Goal: Transaction & Acquisition: Subscribe to service/newsletter

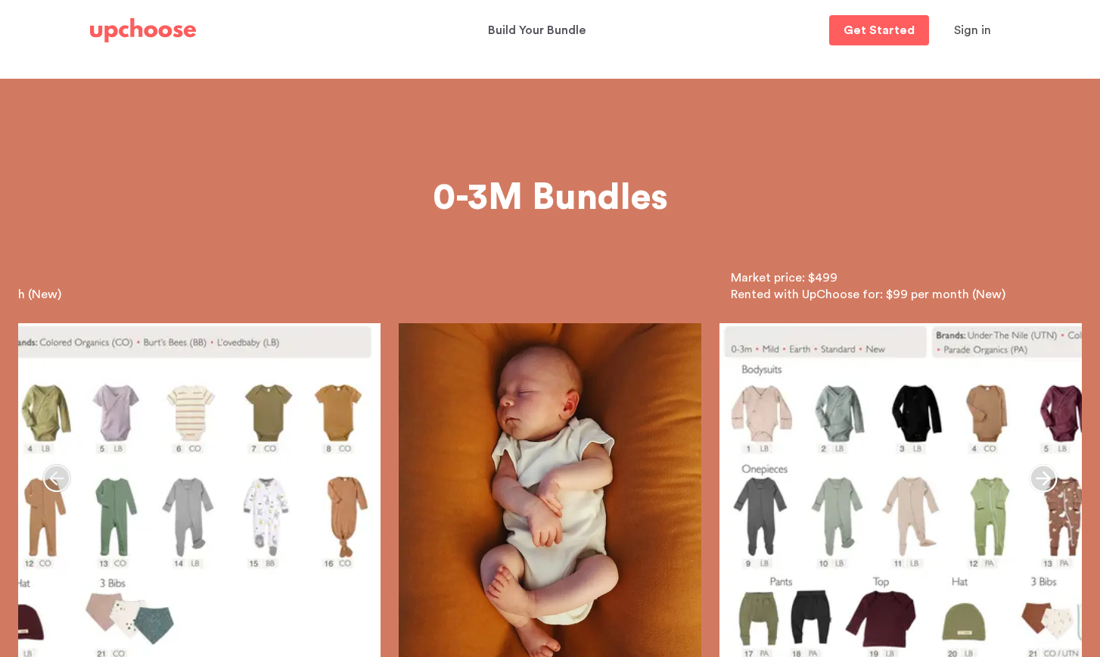
click at [177, 30] on img at bounding box center [143, 30] width 106 height 24
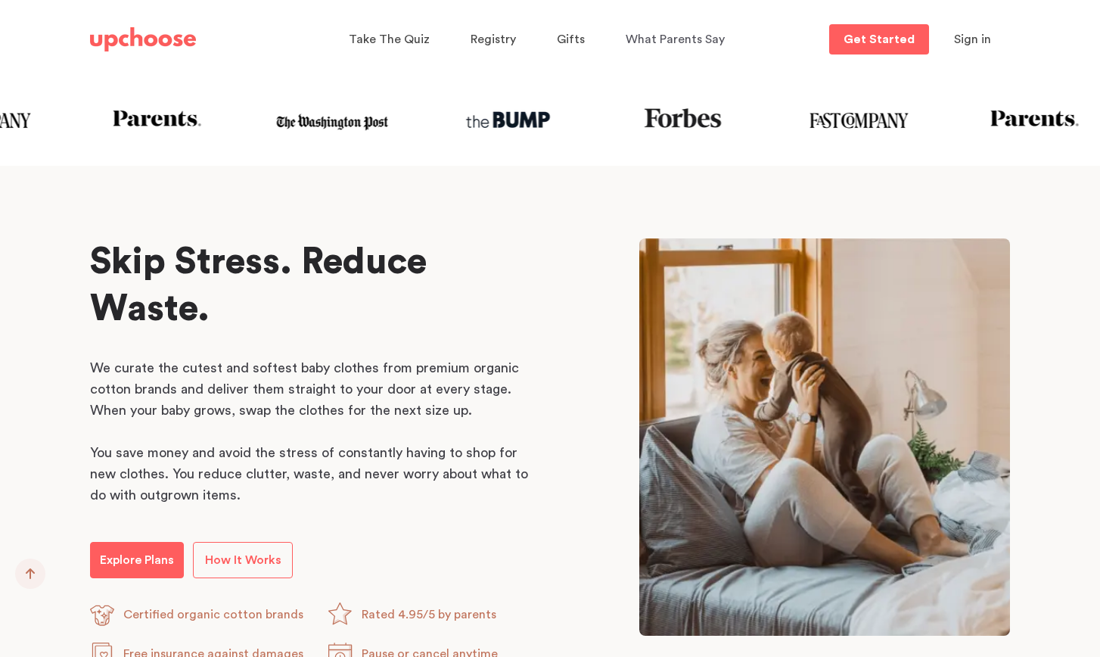
scroll to position [1050, 0]
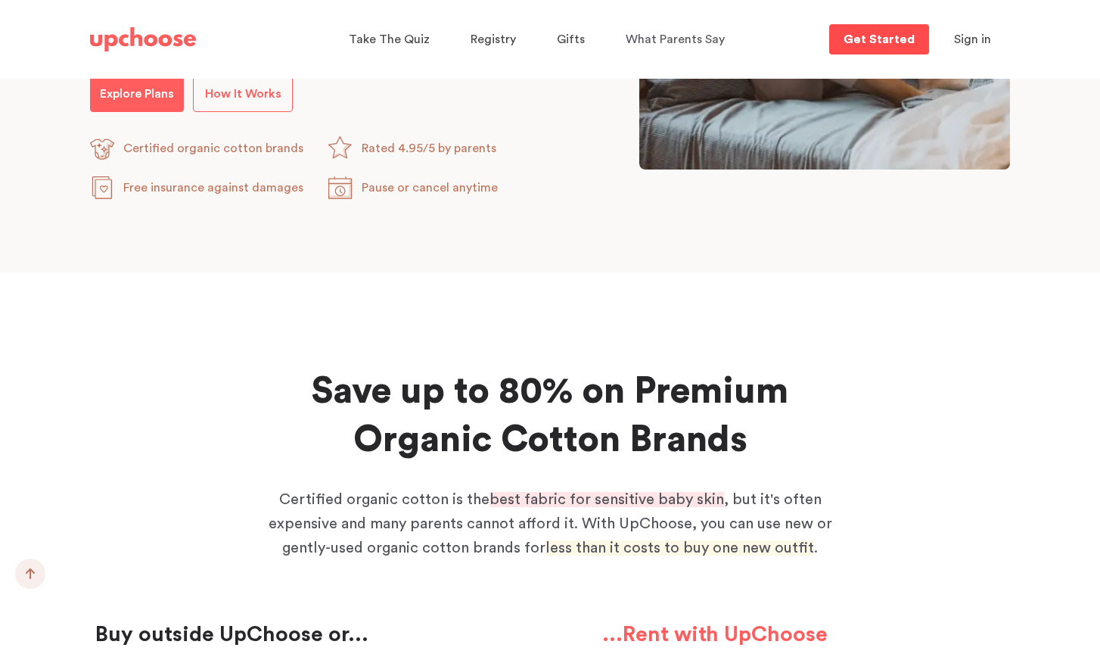
click at [871, 41] on p "Get Started" at bounding box center [878, 39] width 71 height 12
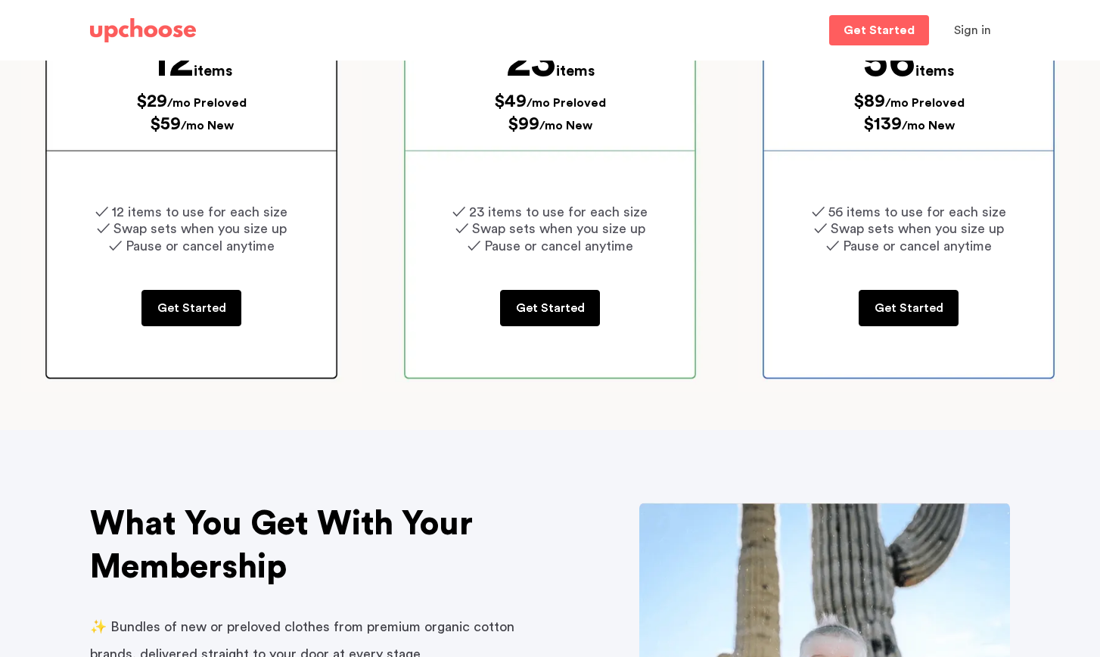
scroll to position [155, 0]
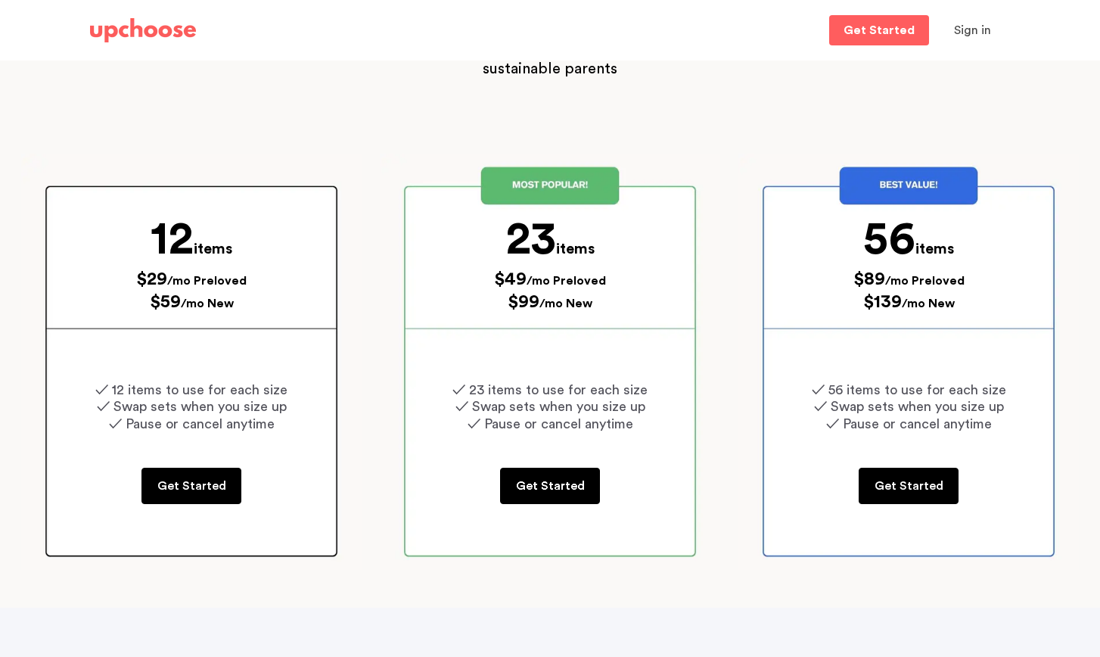
click at [528, 489] on p "Get Started" at bounding box center [550, 486] width 69 height 18
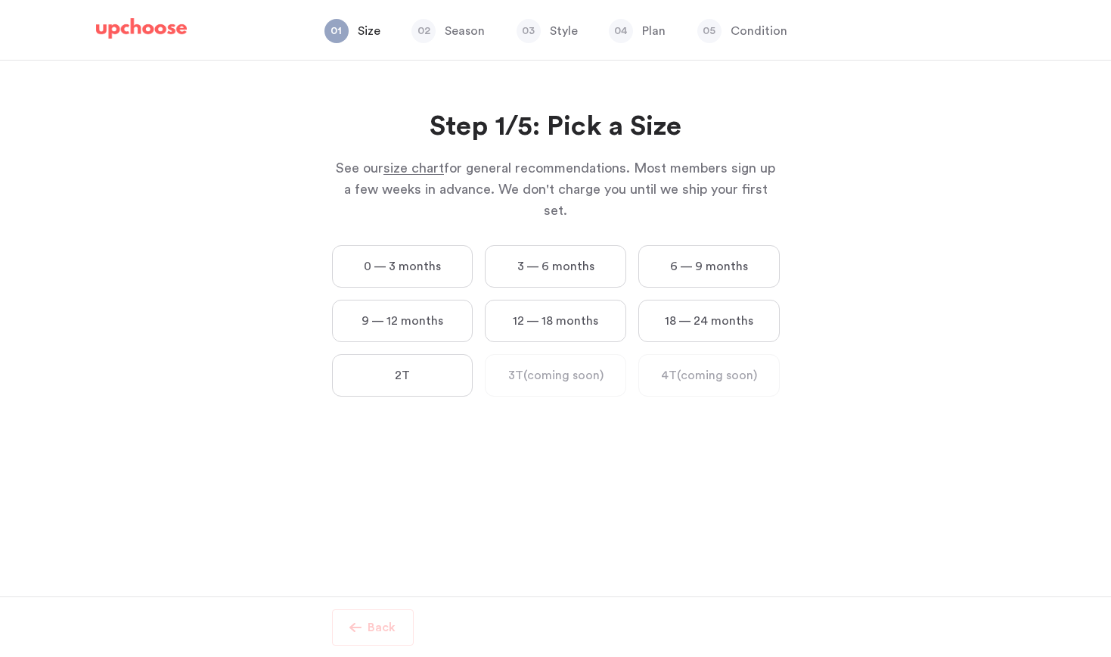
click at [685, 300] on label "18 — 24 months" at bounding box center [708, 321] width 141 height 42
click at [0, 0] on months "18 — 24 months" at bounding box center [0, 0] width 0 height 0
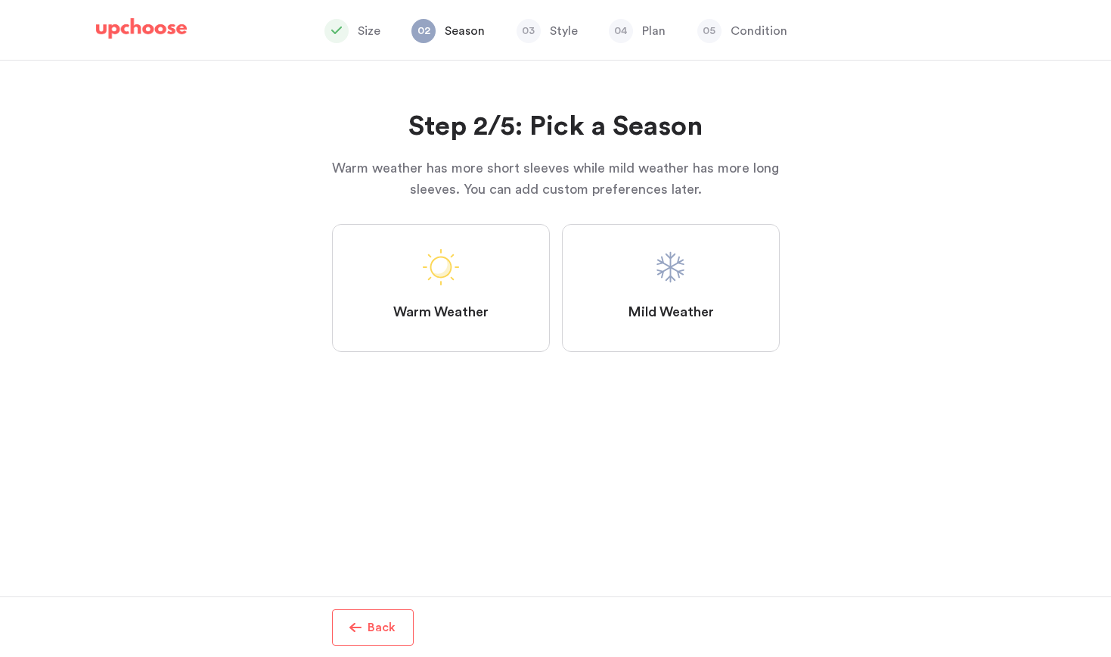
click at [600, 319] on label "Mild Weather" at bounding box center [671, 288] width 218 height 128
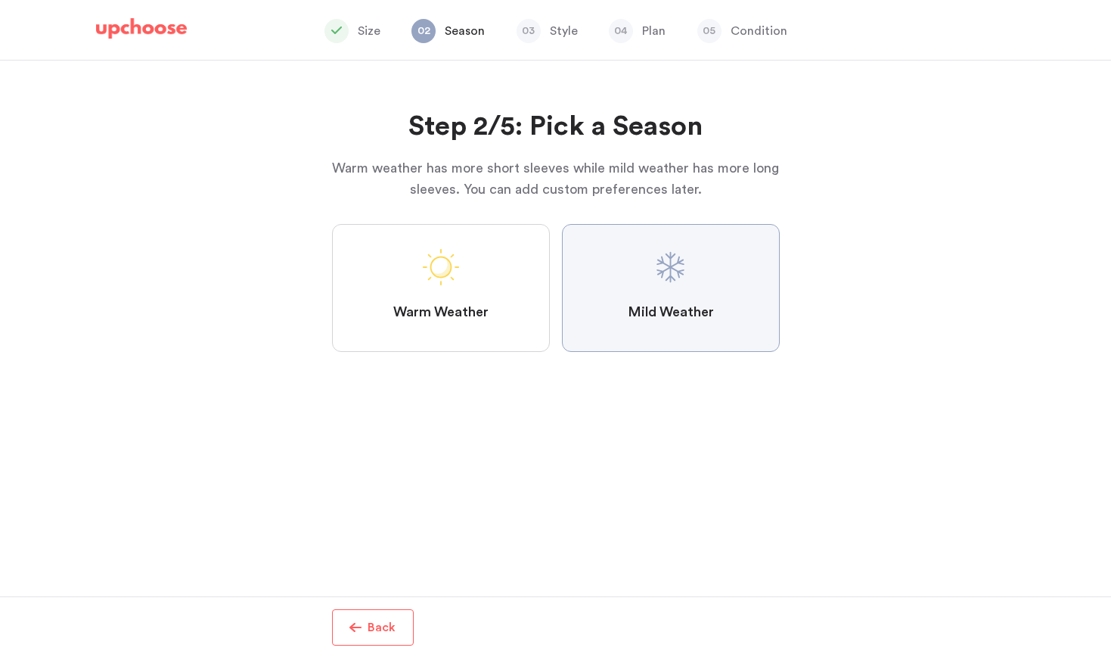
click at [0, 0] on Weather "Mild Weather" at bounding box center [0, 0] width 0 height 0
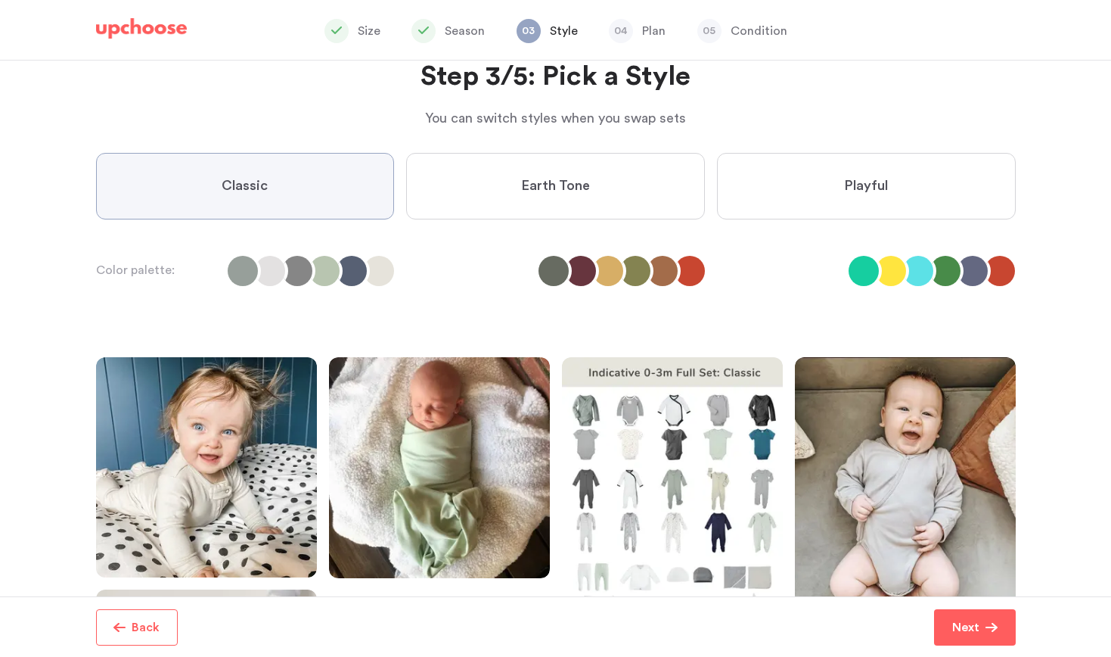
scroll to position [73, 0]
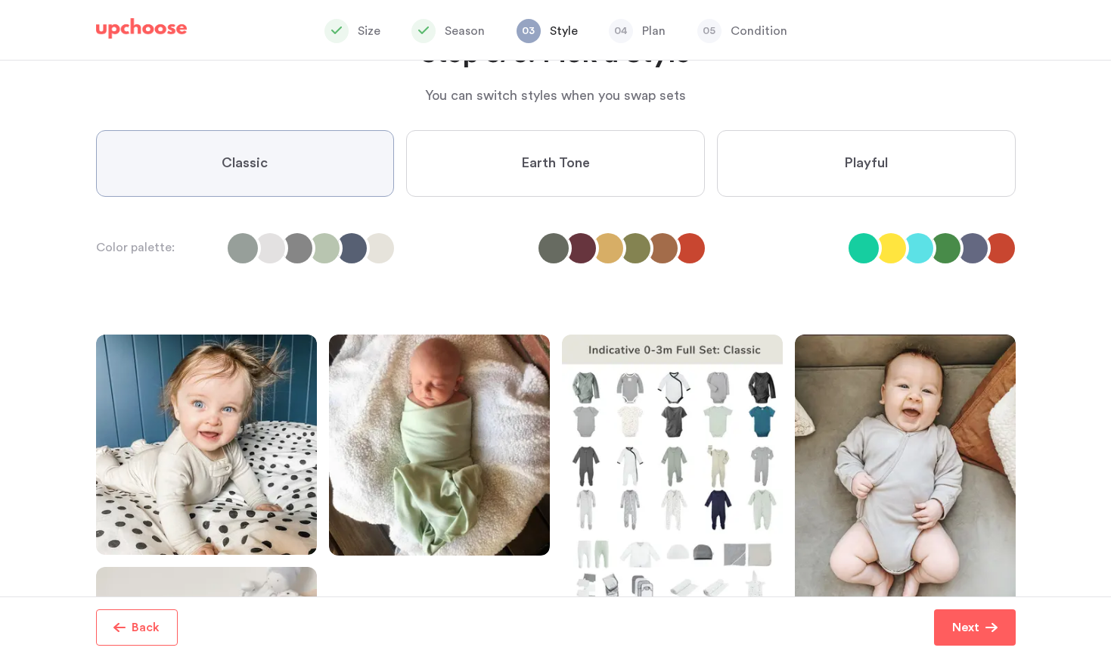
click at [507, 176] on label "Earth Tone" at bounding box center [555, 163] width 299 height 67
click at [0, 0] on Tone "Earth Tone" at bounding box center [0, 0] width 0 height 0
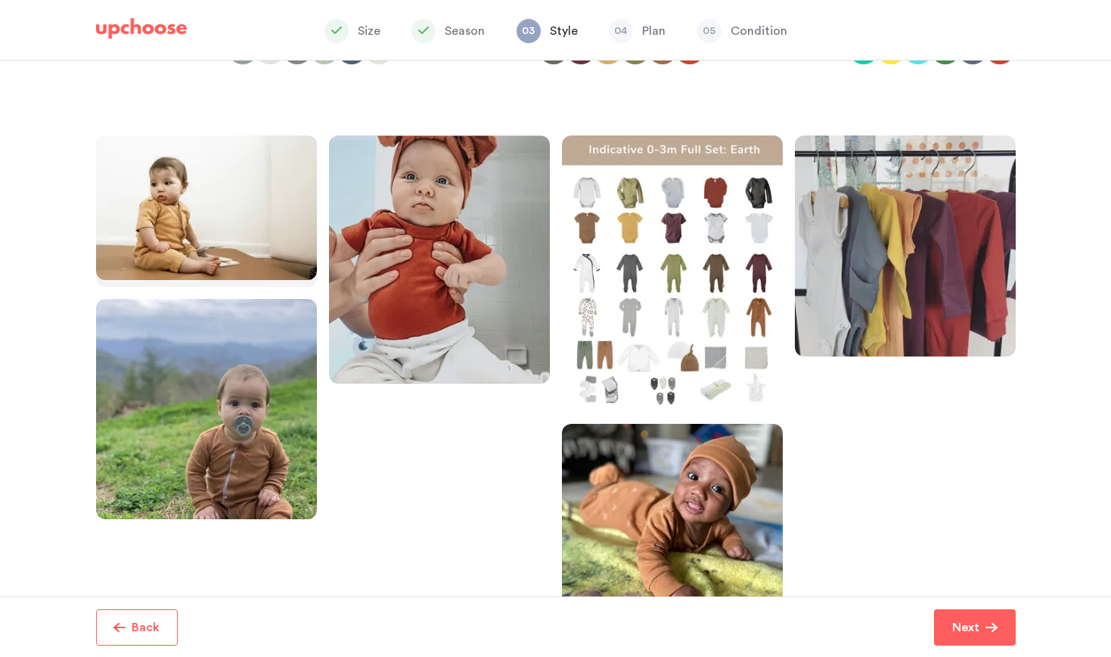
scroll to position [341, 0]
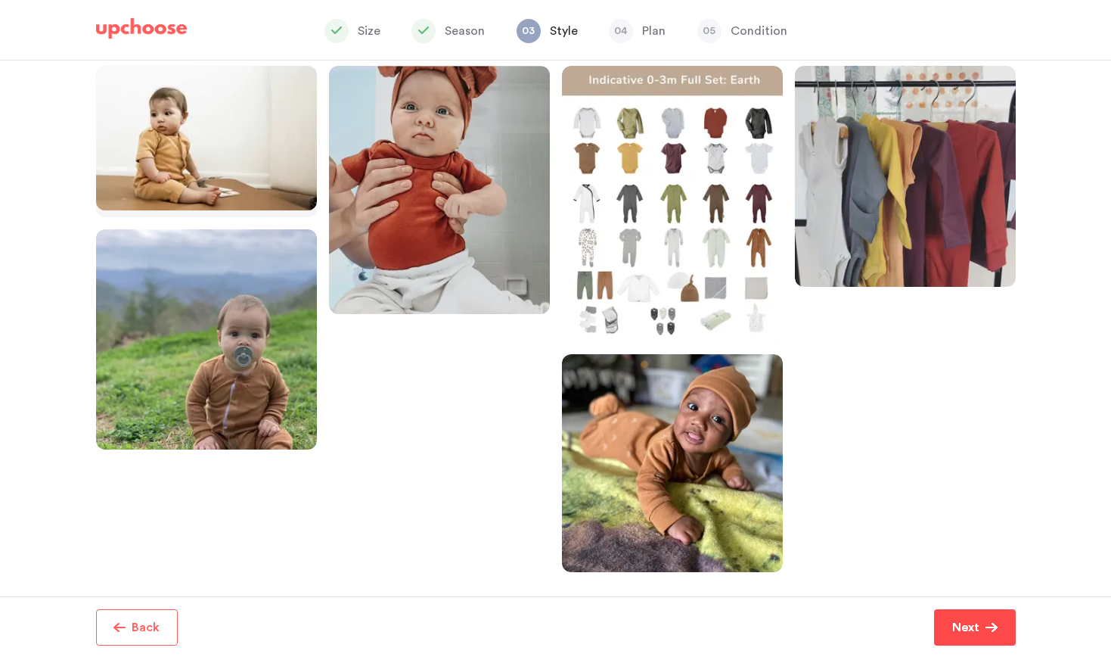
click at [967, 618] on p "Next" at bounding box center [965, 627] width 27 height 18
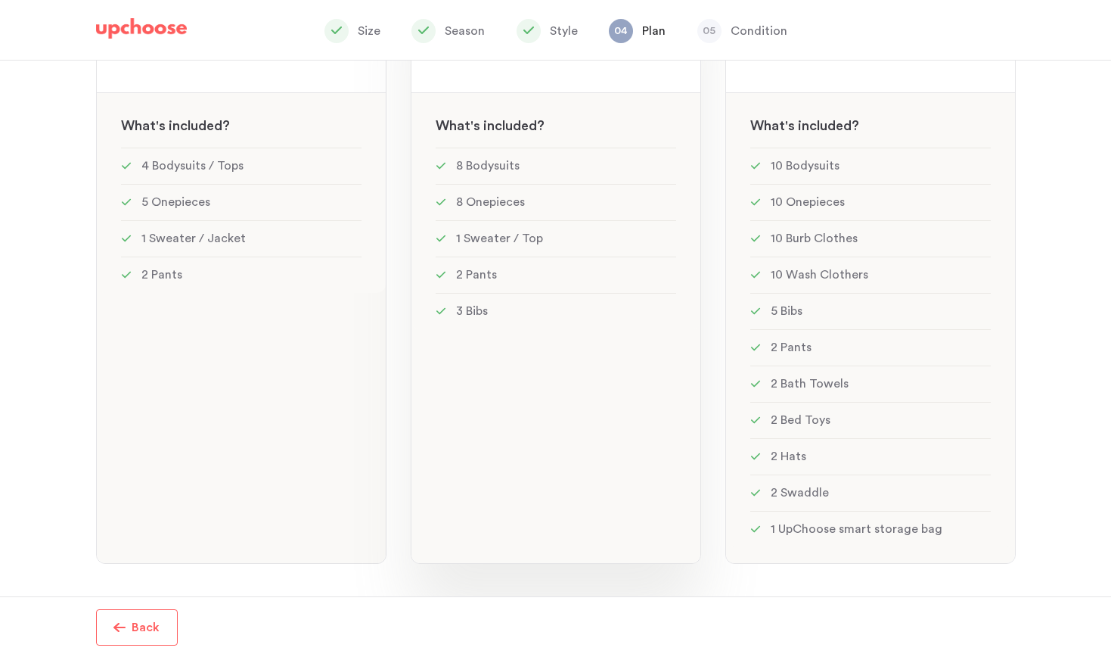
scroll to position [286, 0]
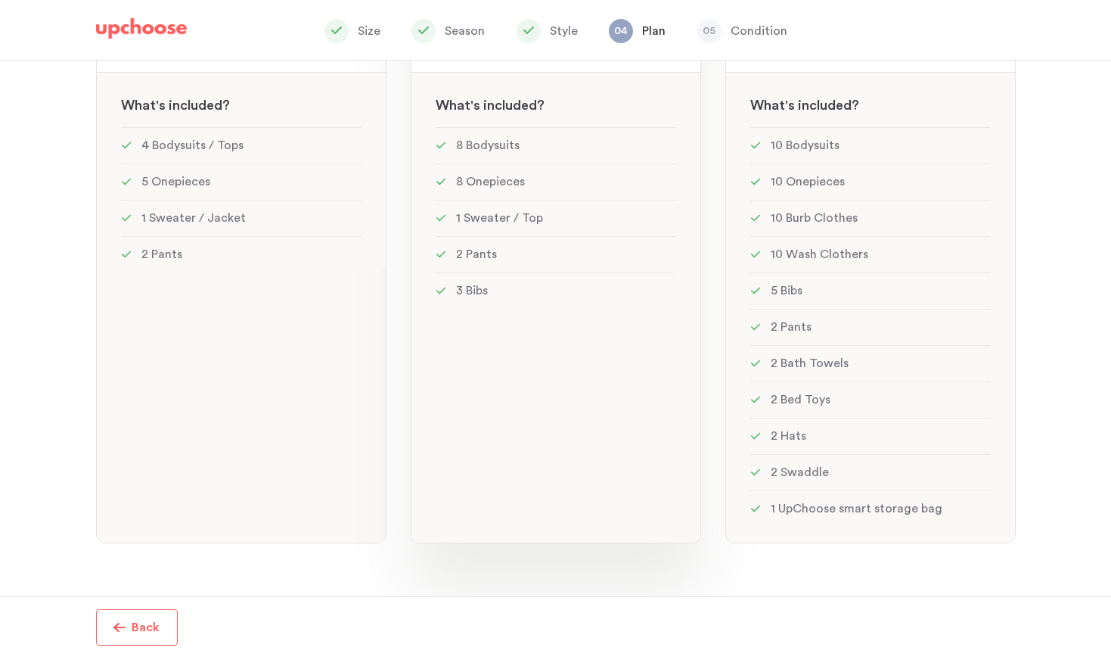
click at [657, 419] on div "MOST POPULAR! Standard: 23 items Standard: 23 items See w W hat's included ? 8 …" at bounding box center [556, 240] width 290 height 606
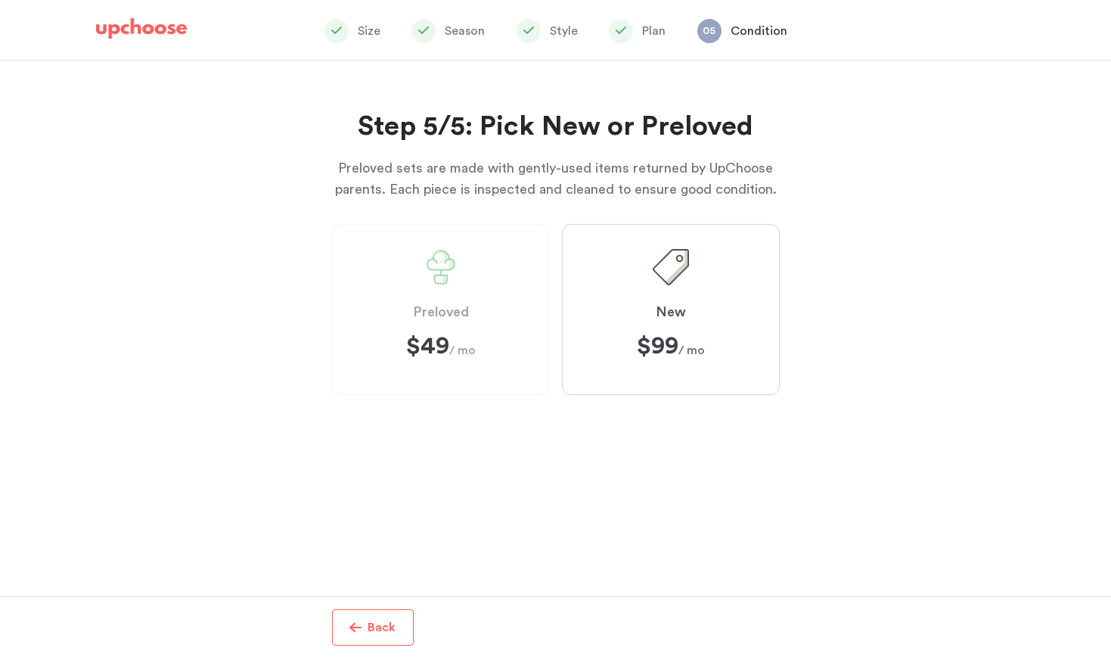
click at [492, 365] on label "Preloved $49 $49 / mo" at bounding box center [441, 309] width 218 height 171
click at [452, 308] on span "Preloved" at bounding box center [441, 312] width 56 height 18
click at [437, 274] on span at bounding box center [441, 267] width 36 height 36
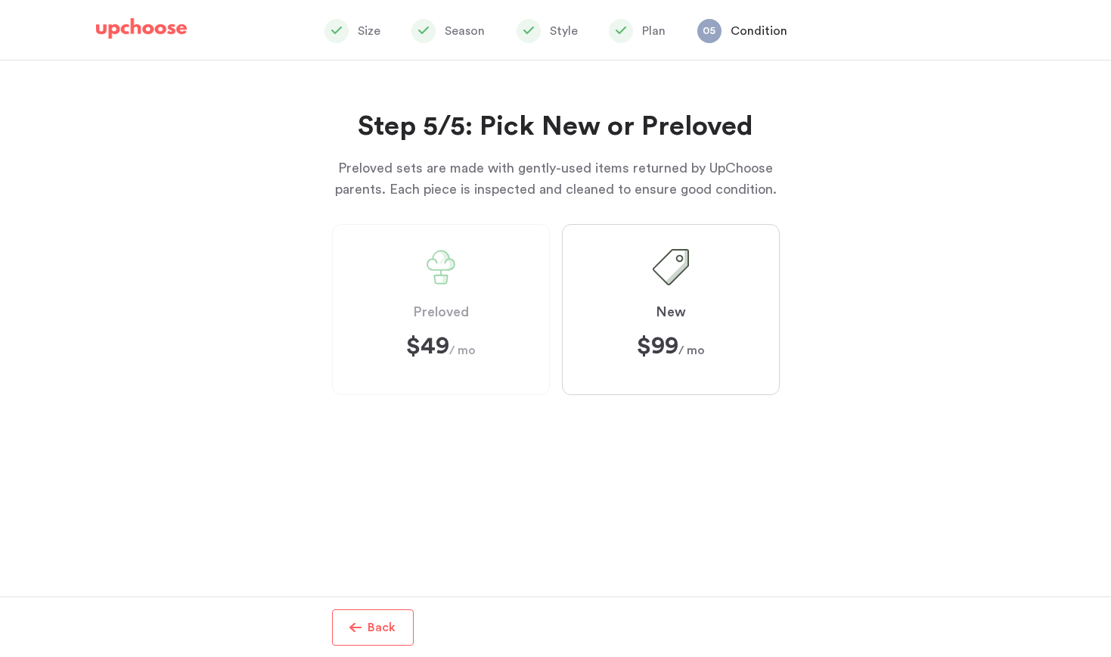
click at [437, 274] on span at bounding box center [441, 267] width 36 height 36
click at [491, 332] on label "Preloved $49 $49 / mo" at bounding box center [441, 309] width 218 height 171
click at [666, 339] on strong "$99" at bounding box center [658, 346] width 42 height 24
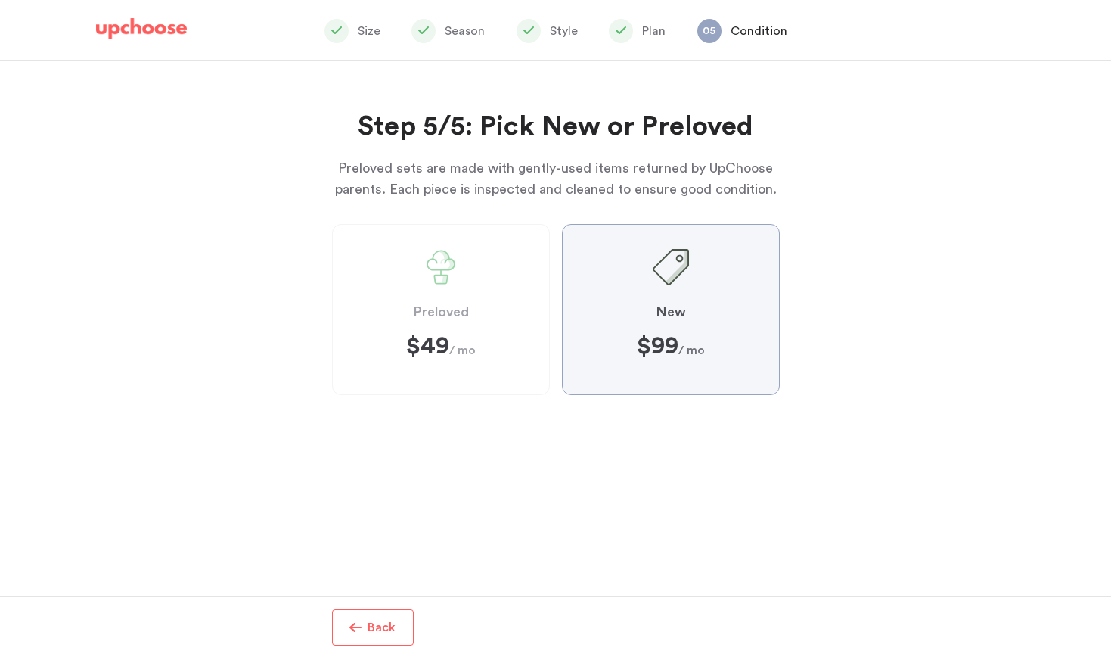
click at [0, 0] on input "New $99 ﻿ $99 / mo" at bounding box center [0, 0] width 0 height 0
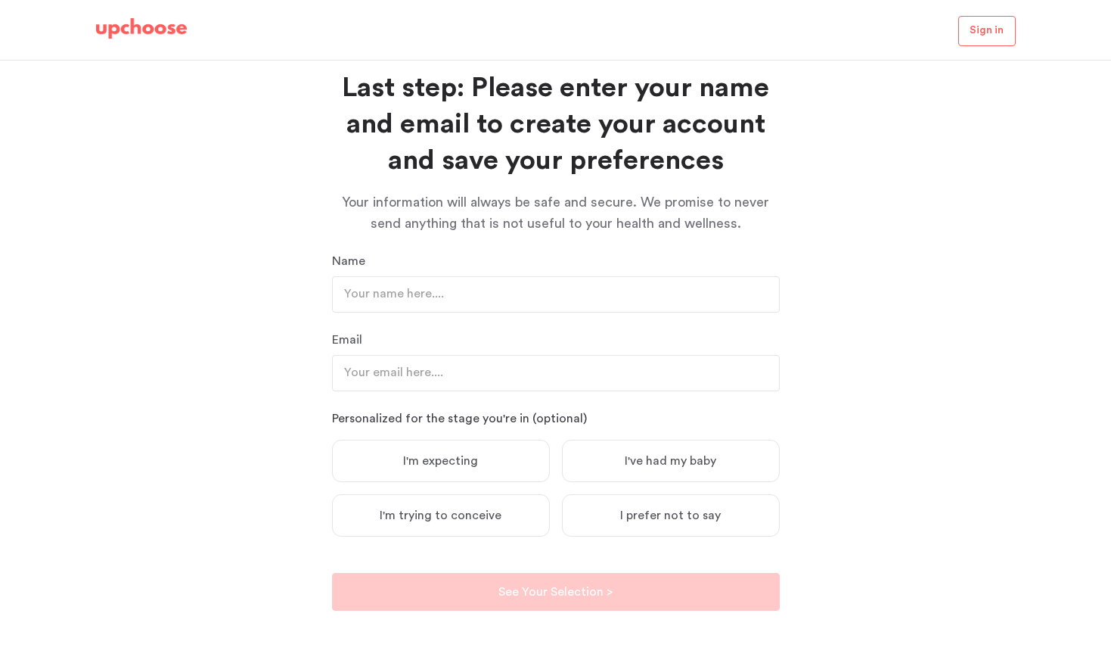
scroll to position [41, 0]
